Goal: Complete application form

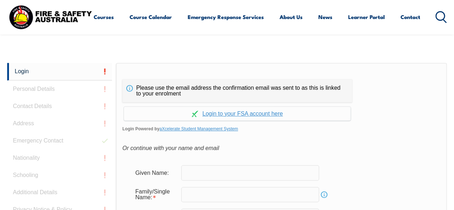
scroll to position [170, 0]
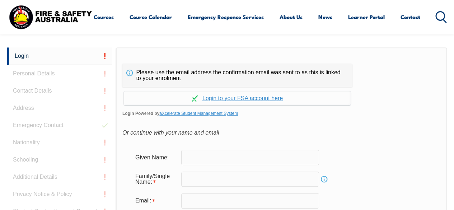
click at [429, 108] on span "Login Powered by aXcelerate Student Management System" at bounding box center [281, 113] width 318 height 11
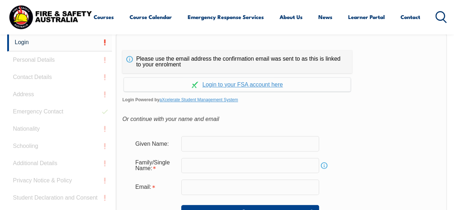
scroll to position [184, 0]
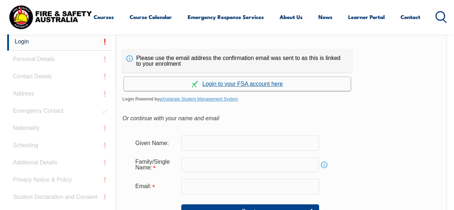
click at [253, 85] on link "Continue with aXcelerate" at bounding box center [237, 84] width 227 height 14
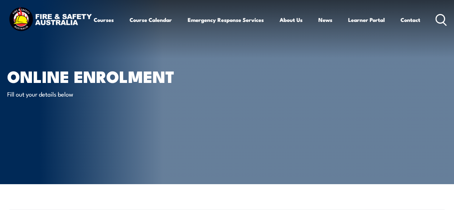
select select "Mrs"
type input "Swetha"
type input "Dumpala"
type input "June 11, 1986"
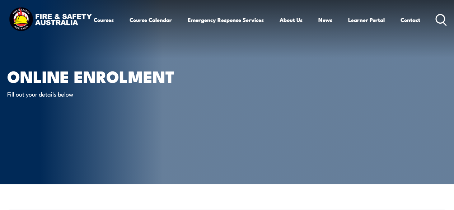
type input "SUDXWDPWRA"
select select "F"
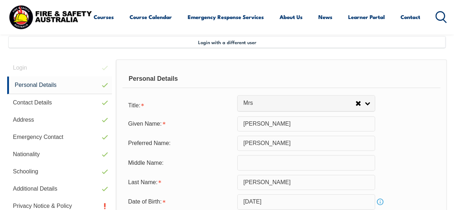
scroll to position [174, 0]
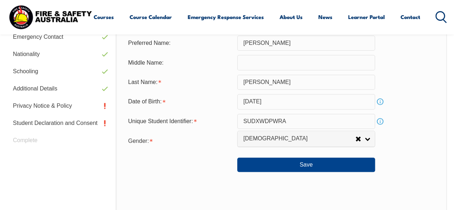
scroll to position [274, 0]
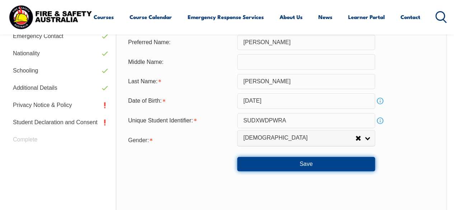
click at [307, 163] on button "Save" at bounding box center [306, 164] width 138 height 14
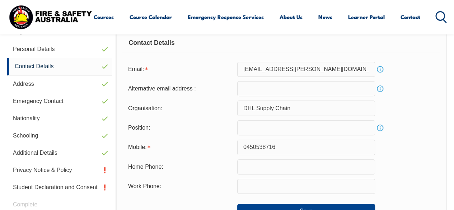
scroll to position [174, 0]
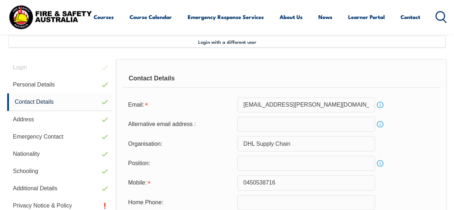
click at [427, 136] on div "Organisation: DHL Supply Chain" at bounding box center [281, 143] width 318 height 15
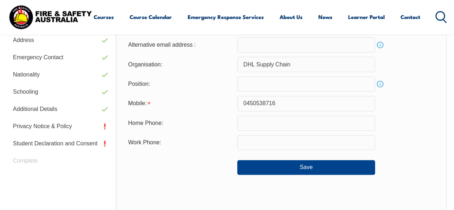
scroll to position [274, 0]
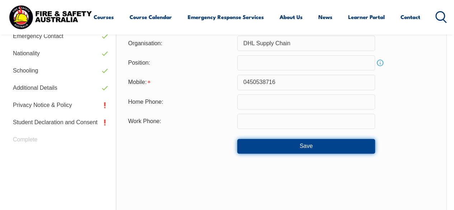
click at [306, 150] on button "Save" at bounding box center [306, 146] width 138 height 14
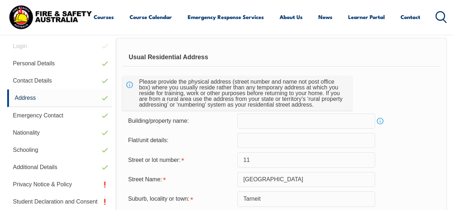
scroll to position [174, 0]
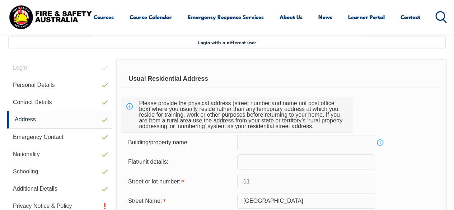
click at [406, 147] on div "Building/property name: Info" at bounding box center [281, 142] width 318 height 15
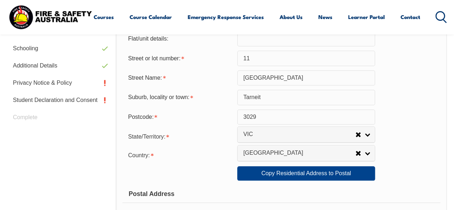
scroll to position [317, 0]
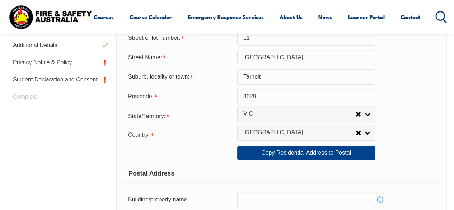
click at [425, 151] on div "Copy Residential Address to Postal: Copy Residential Address to Postal" at bounding box center [281, 153] width 318 height 14
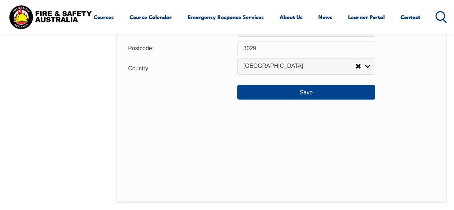
scroll to position [604, 0]
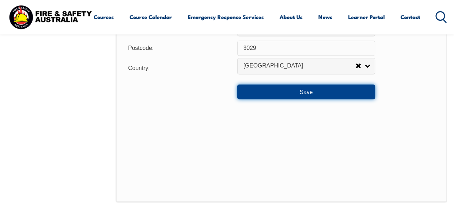
click at [310, 89] on button "Save" at bounding box center [306, 91] width 138 height 14
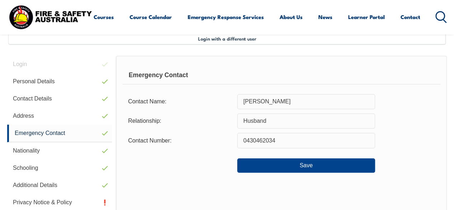
scroll to position [174, 0]
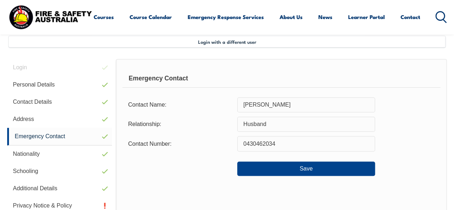
click at [451, 124] on section "Login with a different user Login Personal Details Contact Details Address Emer…" at bounding box center [227, 183] width 454 height 347
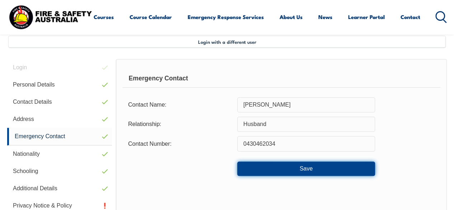
click at [304, 172] on button "Save" at bounding box center [306, 168] width 138 height 14
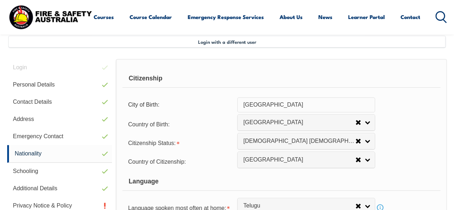
click at [436, 156] on div "Country of Citizenship: Adelie Land (France) Afghanistan Aland Islands Albania …" at bounding box center [281, 161] width 318 height 14
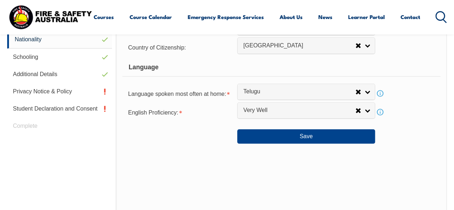
scroll to position [289, 0]
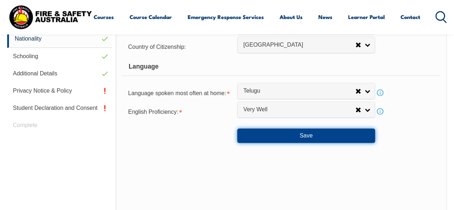
click at [305, 137] on button "Save" at bounding box center [306, 135] width 138 height 14
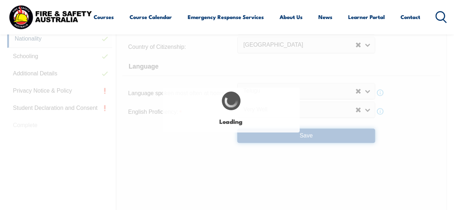
select select "false"
select select "true"
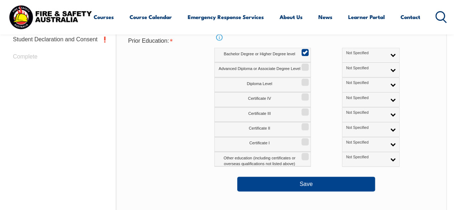
scroll to position [174, 0]
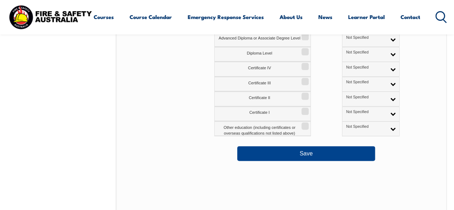
scroll to position [389, 0]
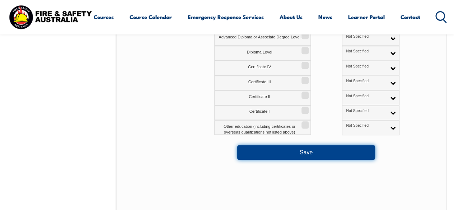
click at [318, 149] on button "Save" at bounding box center [306, 152] width 138 height 14
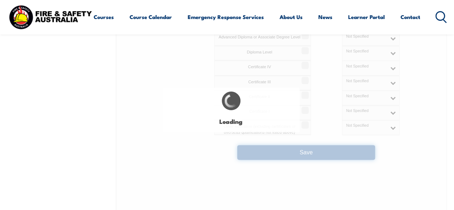
select select "false"
select select "true"
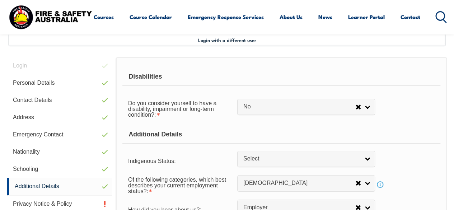
scroll to position [174, 0]
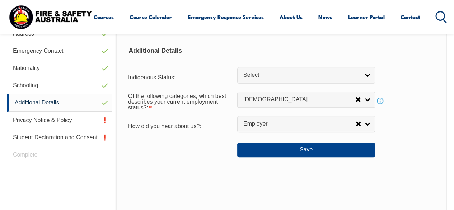
scroll to position [260, 0]
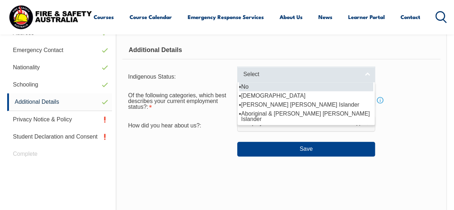
click at [326, 71] on span "Select" at bounding box center [301, 75] width 116 height 8
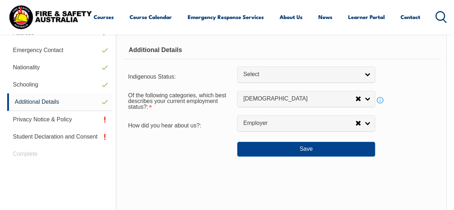
click at [429, 98] on div "Of the following categories, which best describes your current employment statu…" at bounding box center [281, 100] width 318 height 26
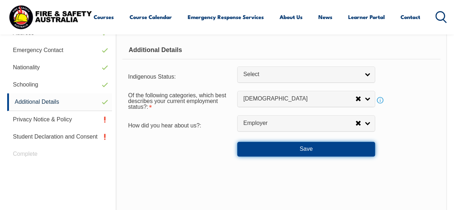
click at [304, 150] on button "Save" at bounding box center [306, 149] width 138 height 14
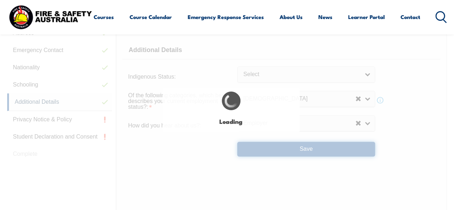
select select "false"
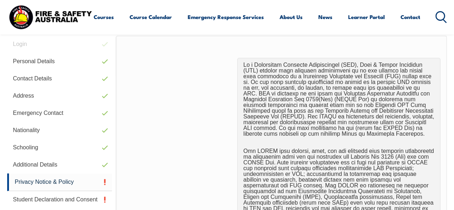
scroll to position [174, 0]
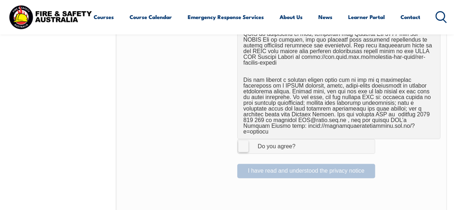
scroll to position [475, 0]
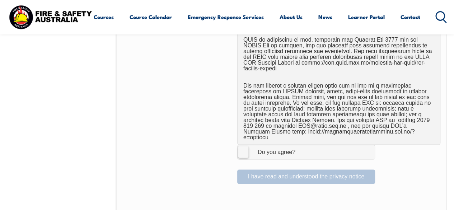
click at [245, 145] on label "I Agree Do you agree?" at bounding box center [306, 152] width 138 height 14
click at [301, 145] on input "I Agree Do you agree?" at bounding box center [307, 152] width 12 height 14
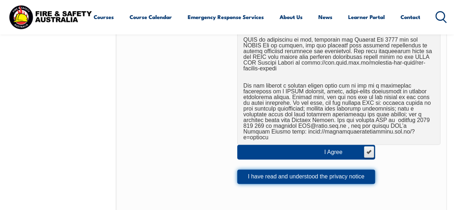
click at [306, 169] on button "I have read and understood the privacy notice" at bounding box center [306, 176] width 138 height 14
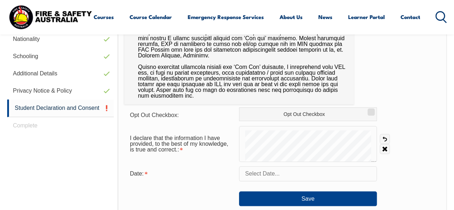
scroll to position [331, 0]
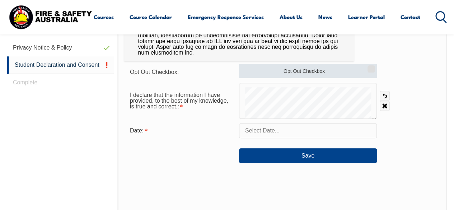
click at [338, 73] on label "Opt Out Checkbox" at bounding box center [308, 71] width 138 height 14
click at [368, 67] on input "Opt Out Checkbox" at bounding box center [370, 66] width 4 height 1
click at [372, 67] on input "Opt Out Checkbox" at bounding box center [370, 66] width 4 height 1
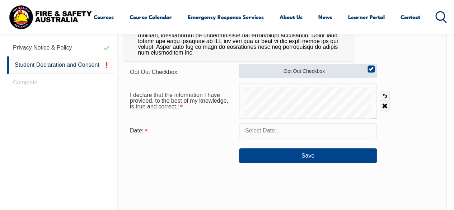
checkbox input "false"
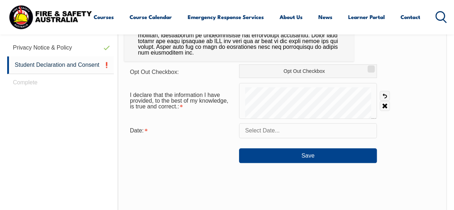
click at [418, 77] on div "Opt Out Checkbox: Opt Out Checkbox" at bounding box center [282, 71] width 316 height 14
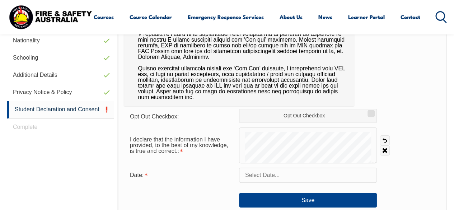
scroll to position [288, 0]
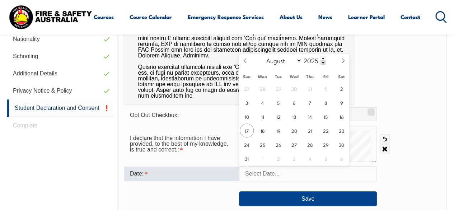
click at [271, 176] on input "text" at bounding box center [308, 173] width 138 height 15
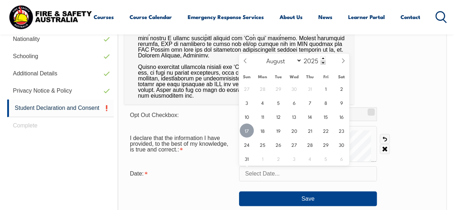
click at [250, 132] on span "17" at bounding box center [247, 130] width 14 height 14
type input "August 17, 2025"
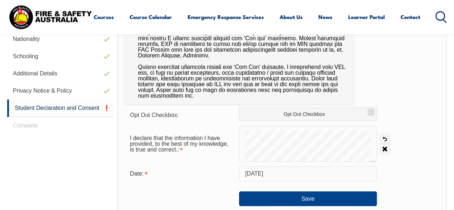
click at [397, 86] on div "Opt Out Checkbox: Opt Out Checkbox I declare that the information I have provid…" at bounding box center [282, 126] width 329 height 364
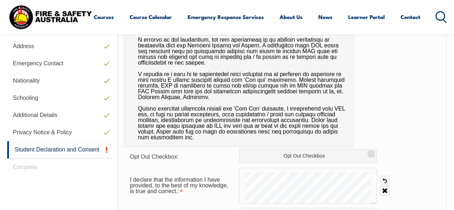
scroll to position [245, 0]
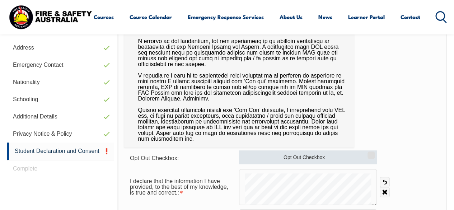
drag, startPoint x: 373, startPoint y: 146, endPoint x: 330, endPoint y: 161, distance: 46.4
click at [330, 161] on div "Opt Out Checkbox: Opt Out Checkbox I declare that the information I have provid…" at bounding box center [282, 169] width 329 height 364
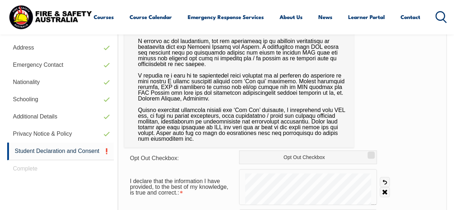
click at [417, 123] on div "Opt Out Checkbox: Opt Out Checkbox I declare that the information I have provid…" at bounding box center [282, 169] width 329 height 364
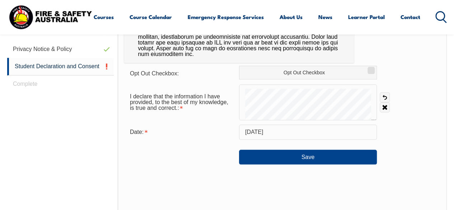
scroll to position [331, 0]
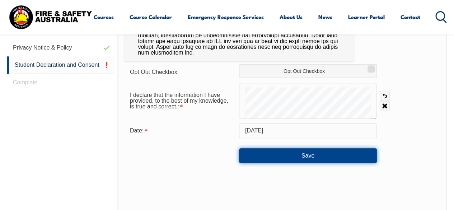
click at [307, 156] on button "Save" at bounding box center [308, 155] width 138 height 14
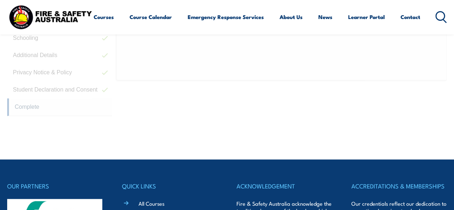
scroll to position [240, 0]
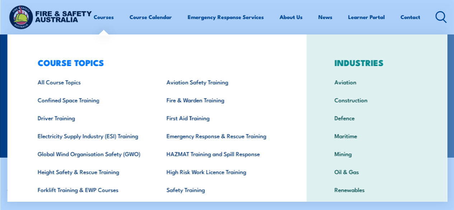
scroll to position [29, 0]
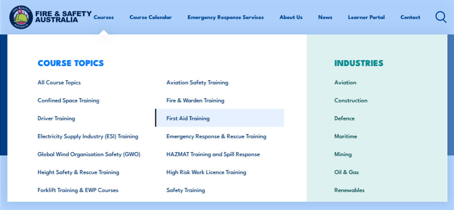
click at [193, 117] on link "First Aid Training" at bounding box center [219, 118] width 129 height 18
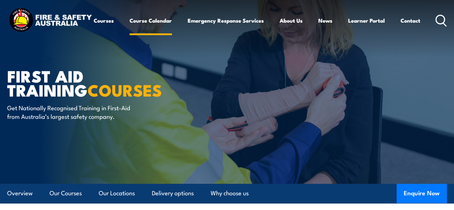
click at [129, 29] on link "Course Calendar" at bounding box center [150, 20] width 42 height 17
